Goal: Navigation & Orientation: Understand site structure

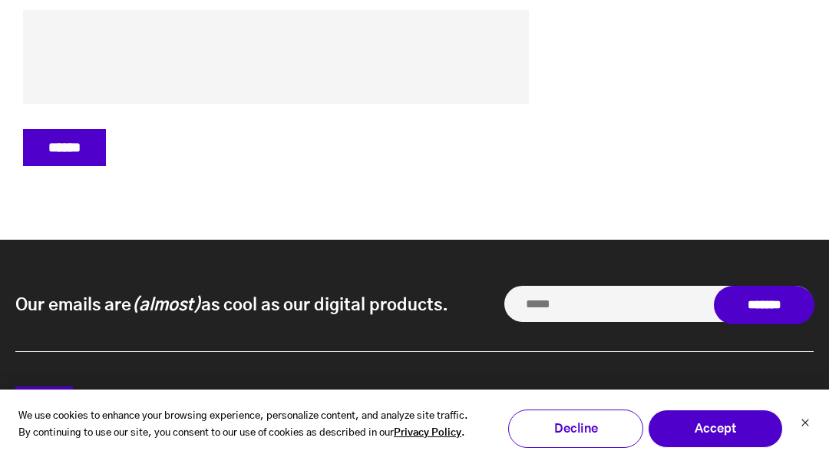
scroll to position [7182, 0]
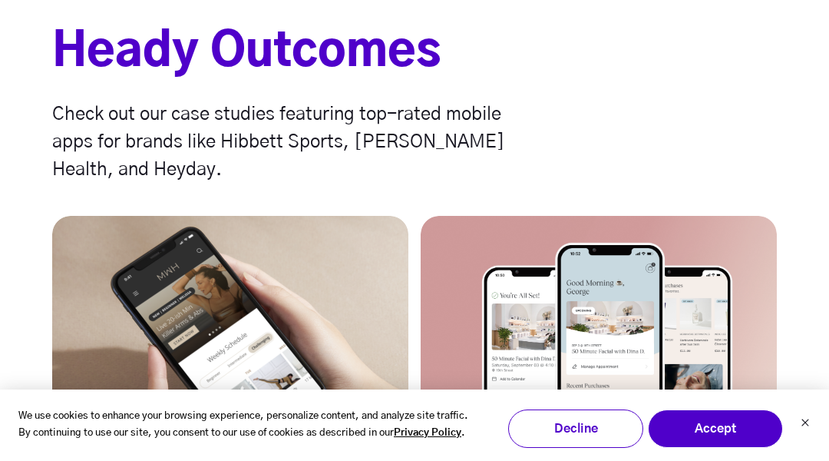
scroll to position [7372, 0]
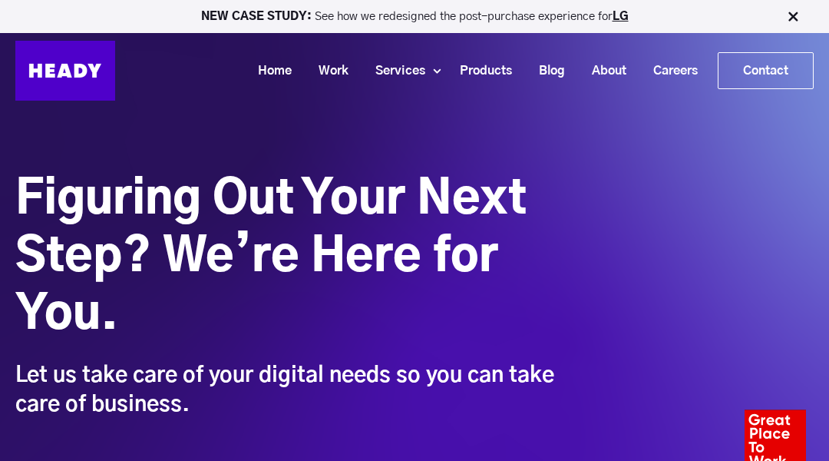
scroll to position [1302, 0]
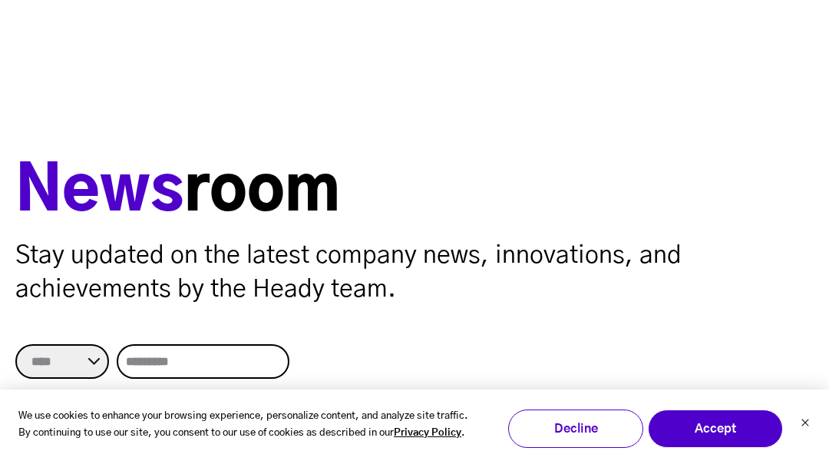
scroll to position [1806, 0]
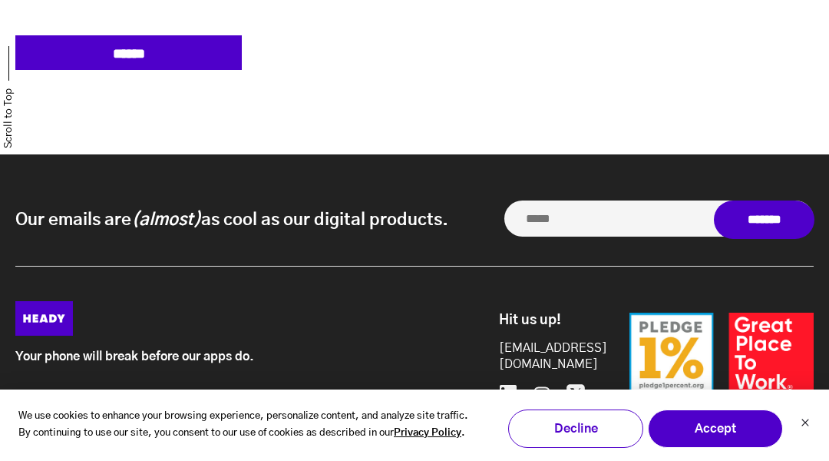
scroll to position [21845, 0]
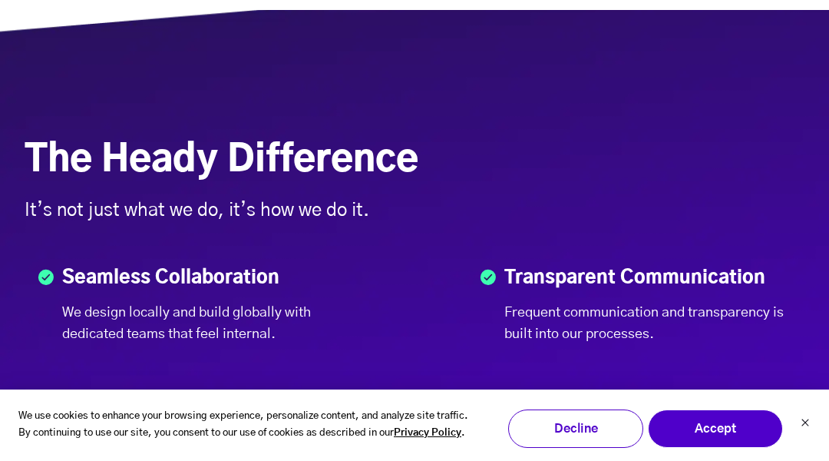
scroll to position [9044, 0]
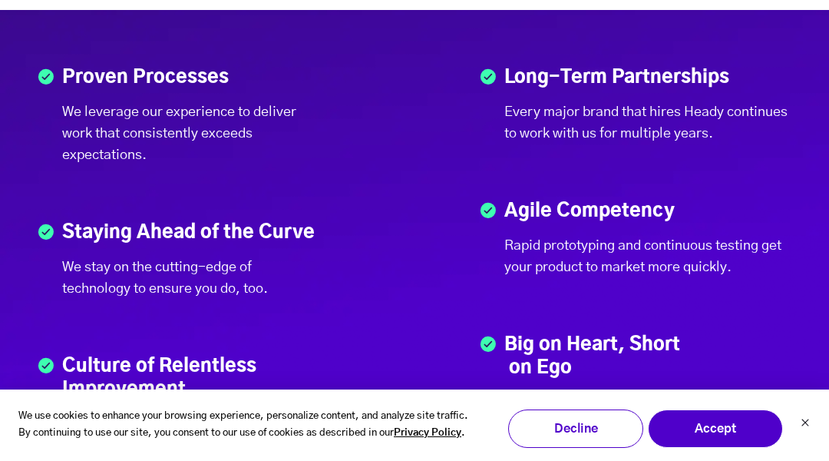
scroll to position [7283, 0]
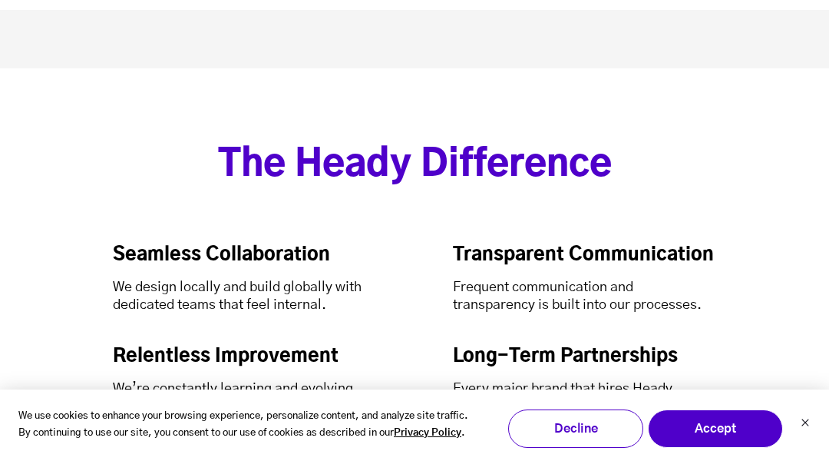
scroll to position [7182, 0]
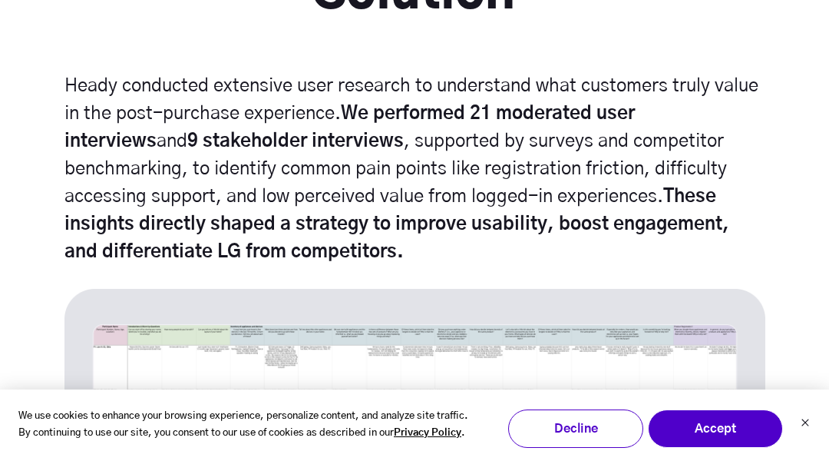
scroll to position [5529, 0]
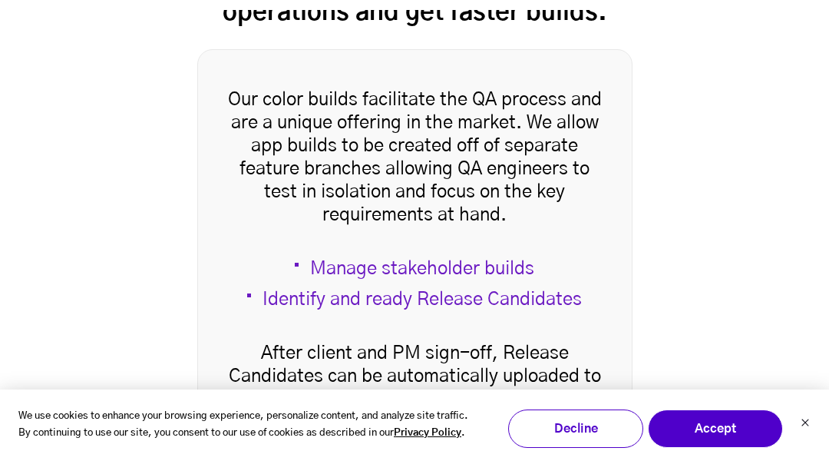
scroll to position [4614, 0]
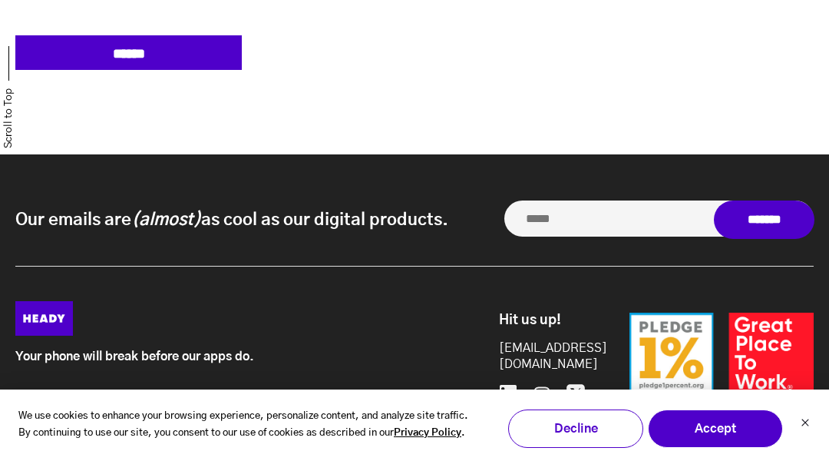
scroll to position [21845, 0]
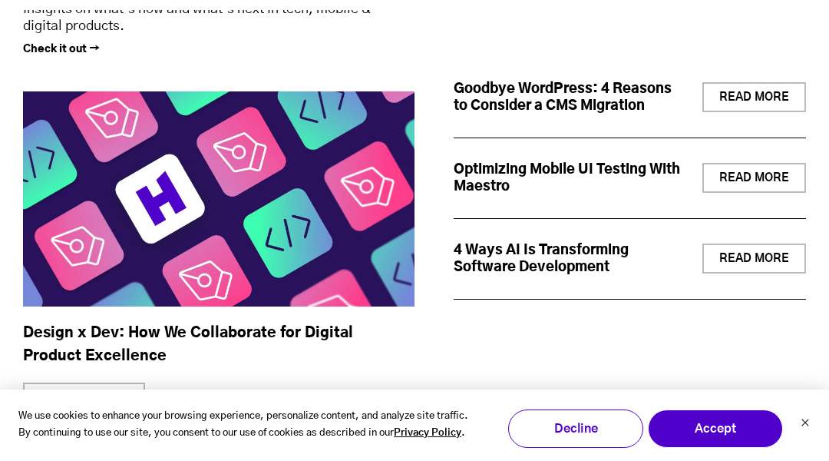
scroll to position [7182, 0]
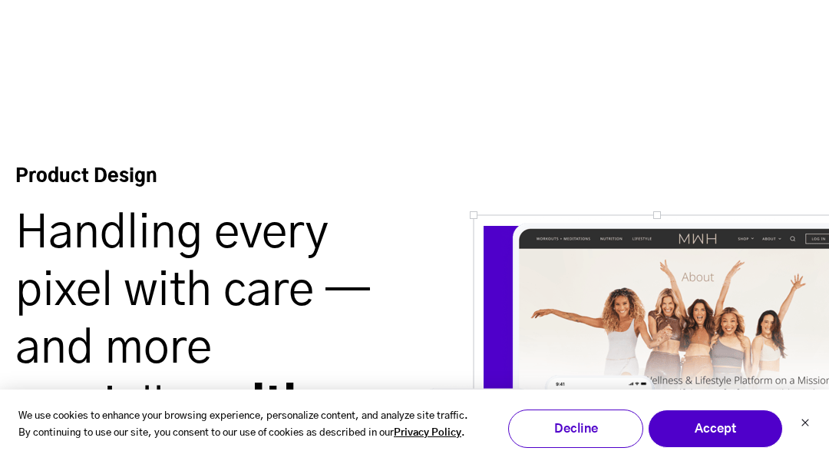
scroll to position [7947, 0]
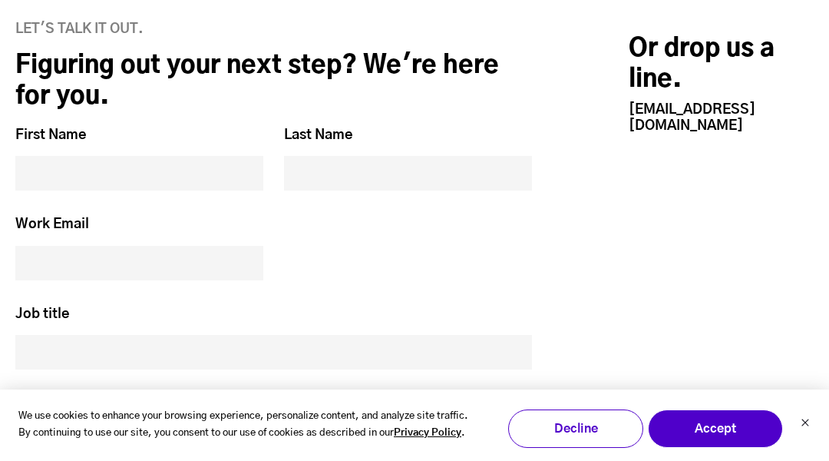
scroll to position [6671, 0]
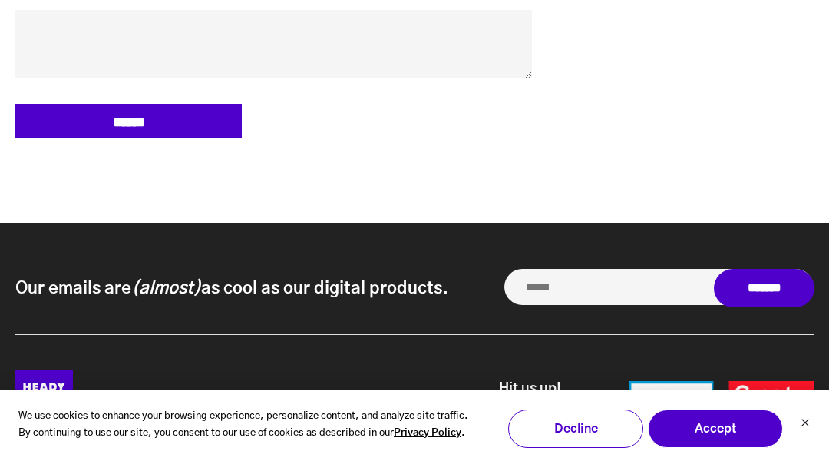
scroll to position [6671, 0]
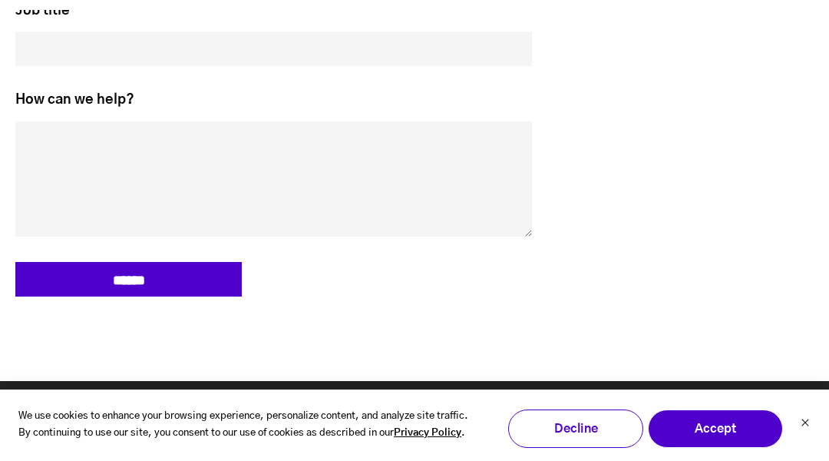
scroll to position [7283, 0]
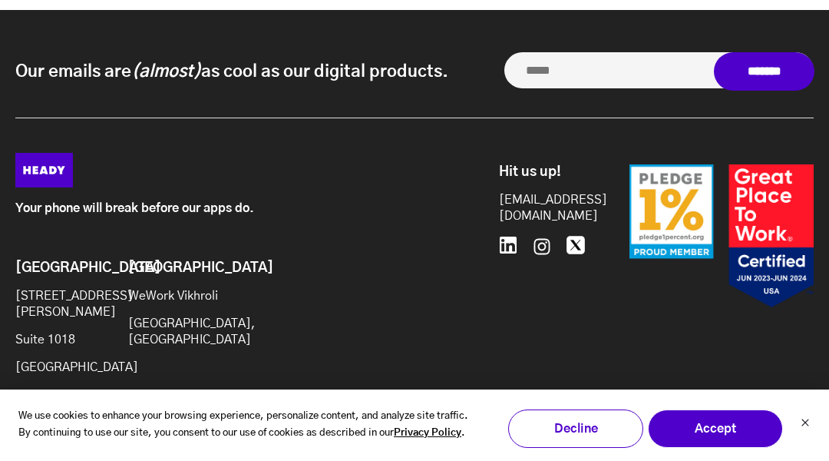
scroll to position [8158, 0]
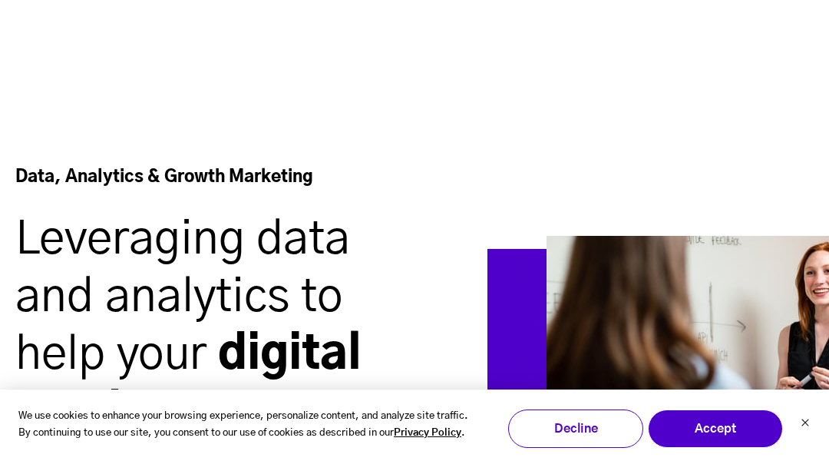
scroll to position [6834, 0]
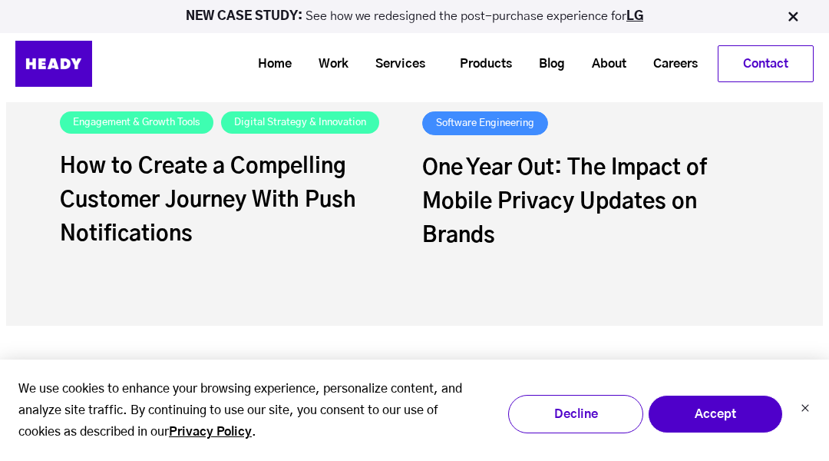
scroll to position [6180, 0]
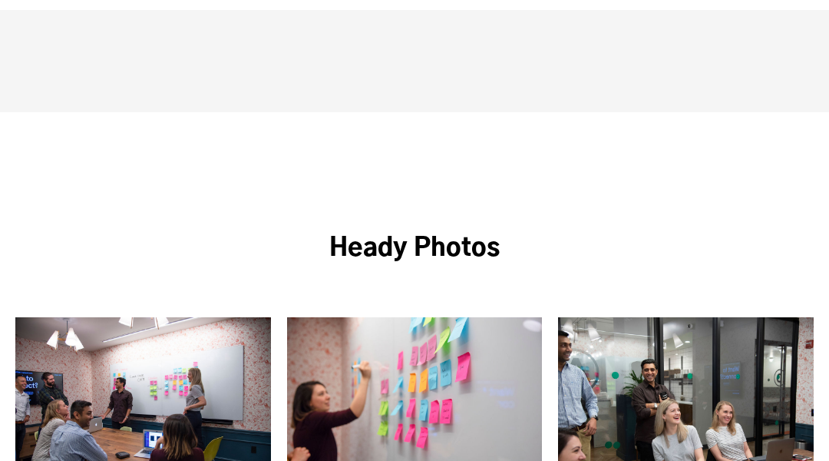
scroll to position [2304, 0]
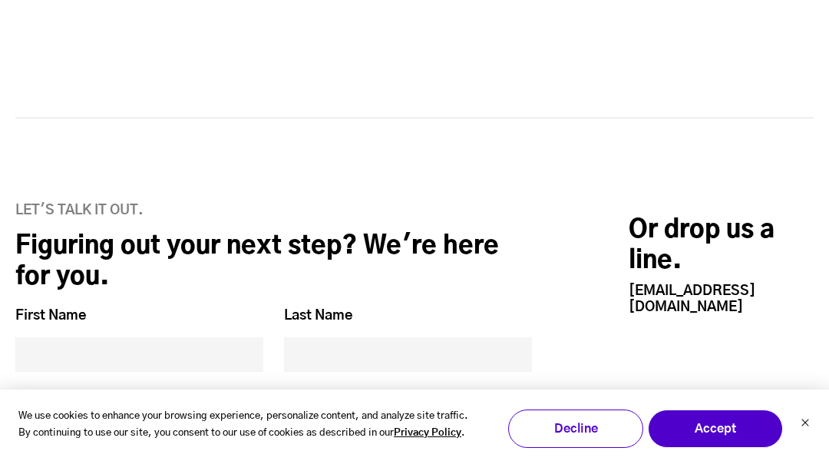
scroll to position [4971, 0]
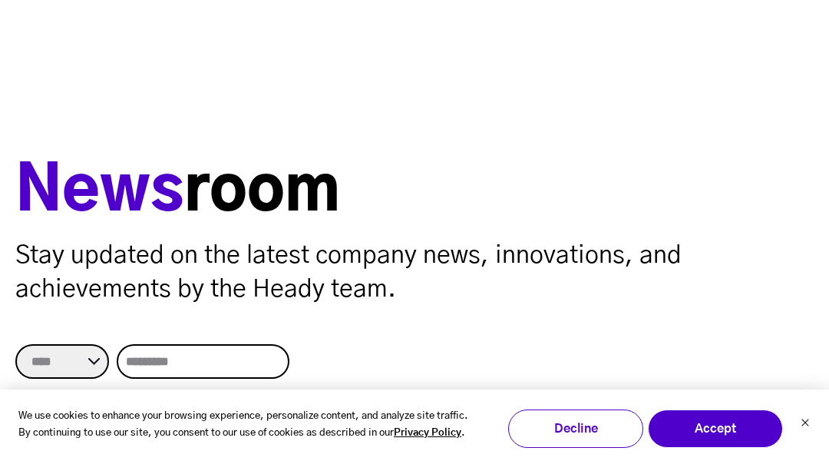
scroll to position [1806, 0]
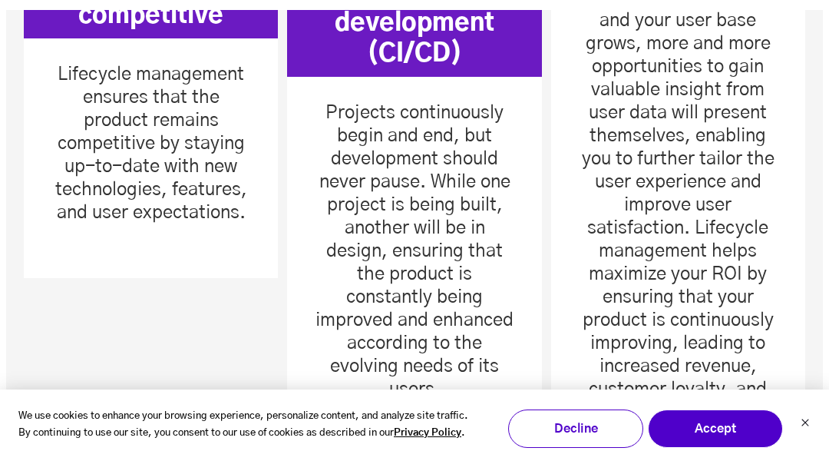
scroll to position [2764, 0]
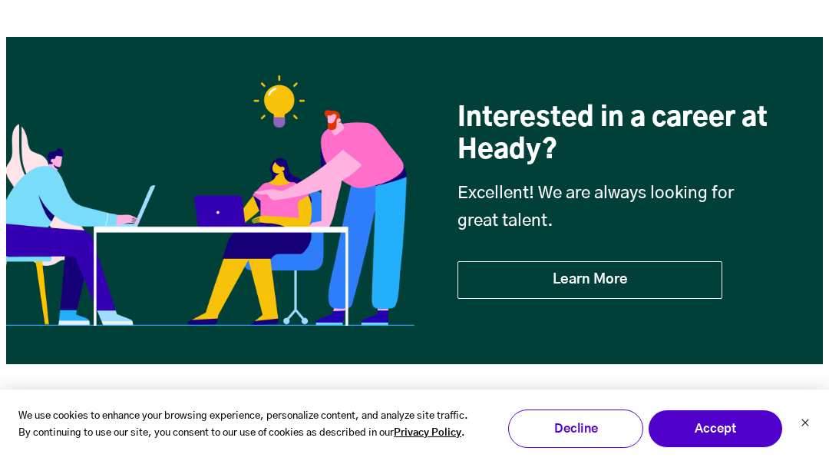
scroll to position [3795, 0]
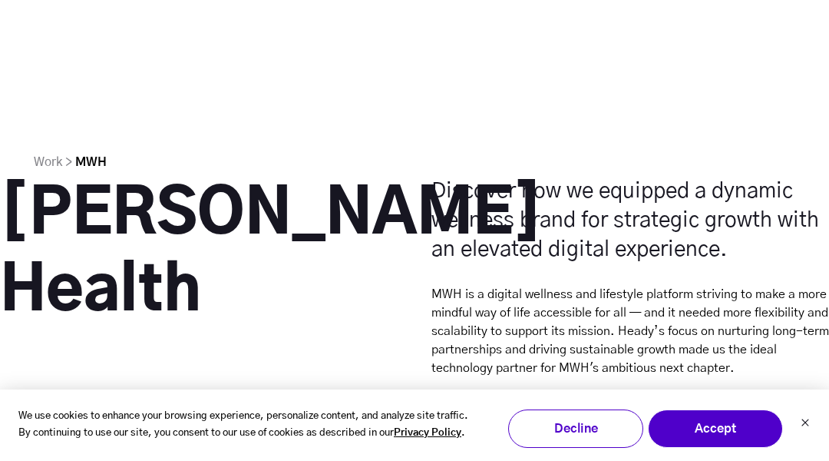
scroll to position [1027, 0]
